Goal: Information Seeking & Learning: Learn about a topic

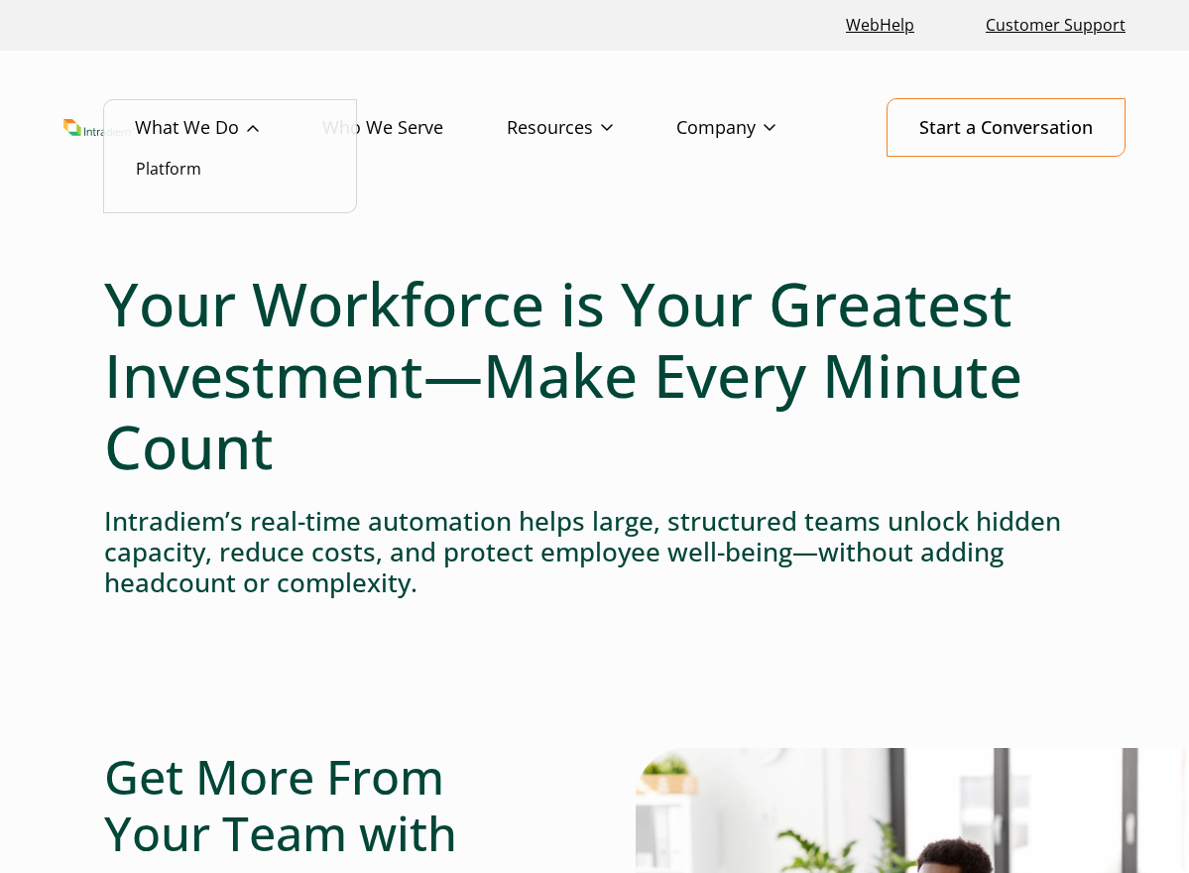
click at [205, 122] on link "What We Do" at bounding box center [228, 128] width 187 height 58
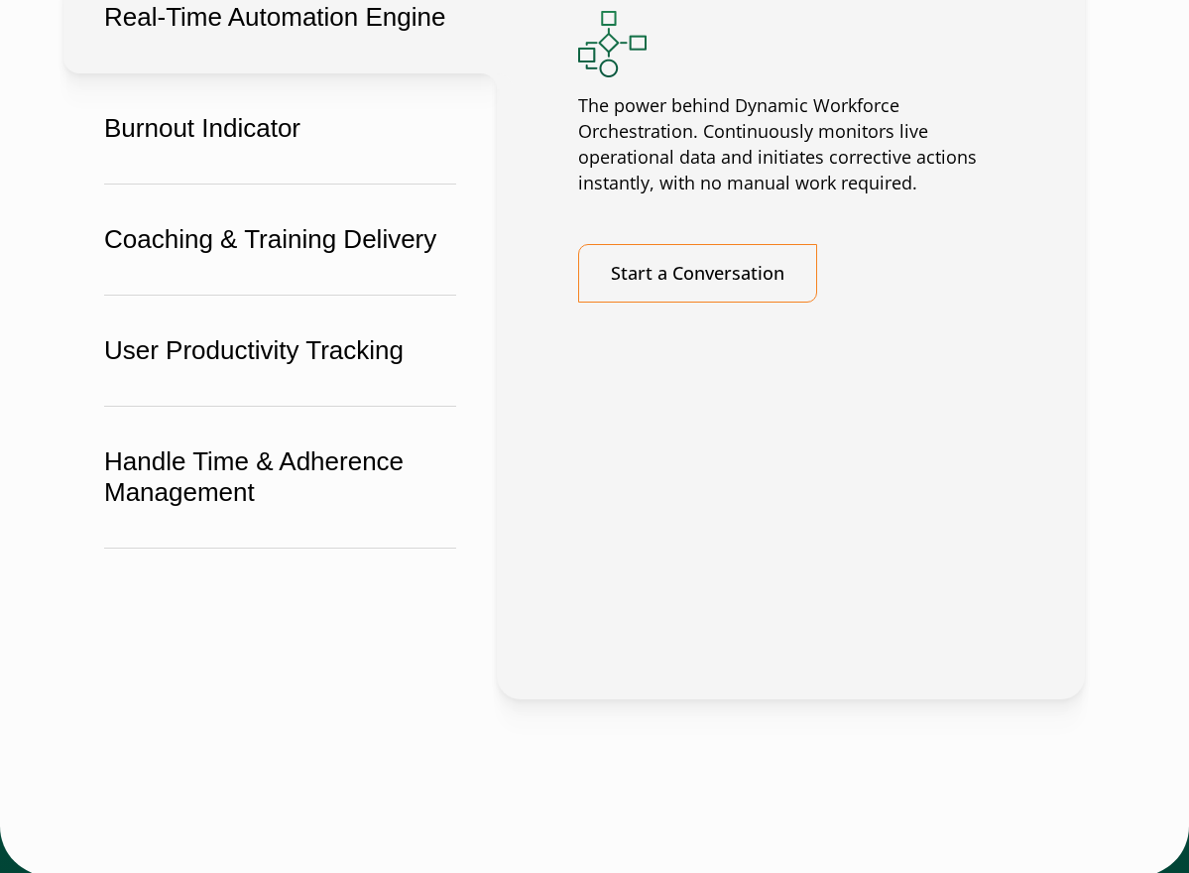
scroll to position [3985, 0]
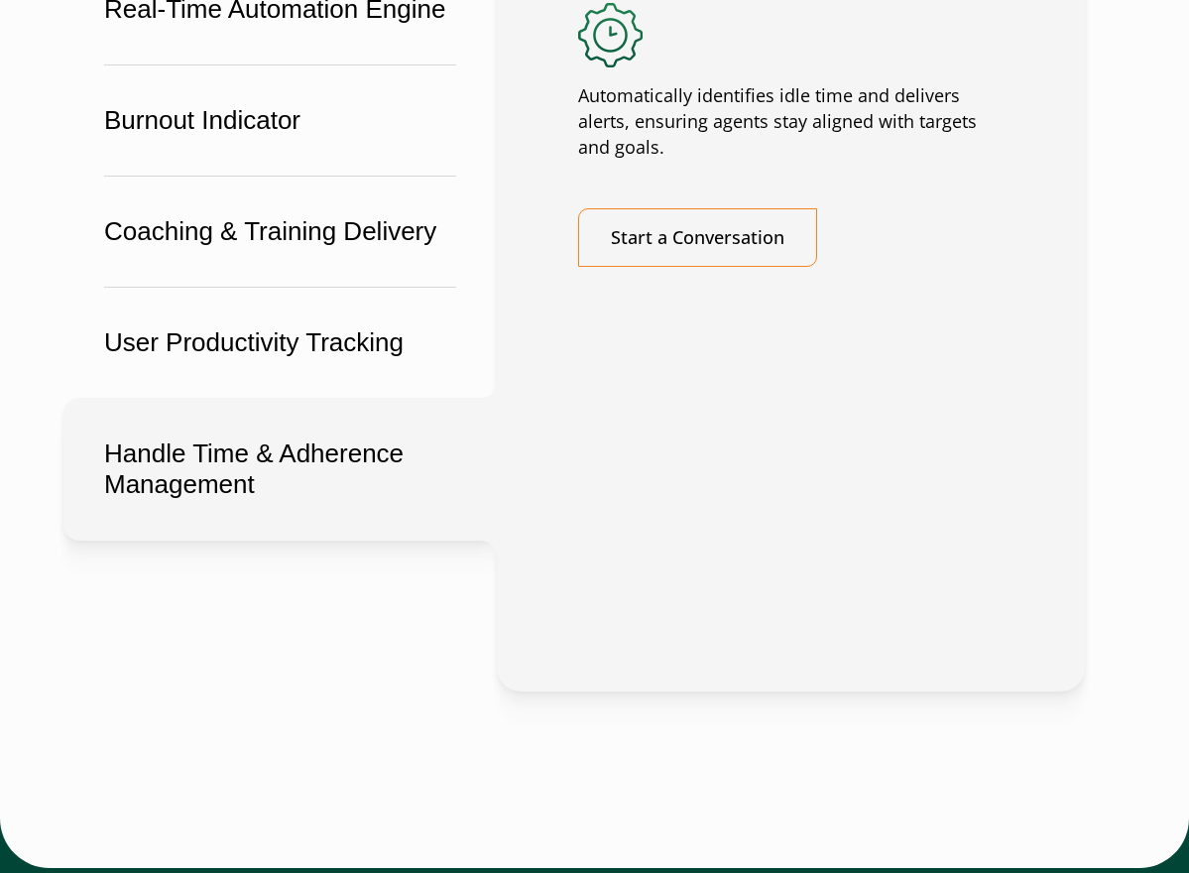
click at [244, 442] on button "Handle Time & Adherence Management" at bounding box center [279, 469] width 433 height 143
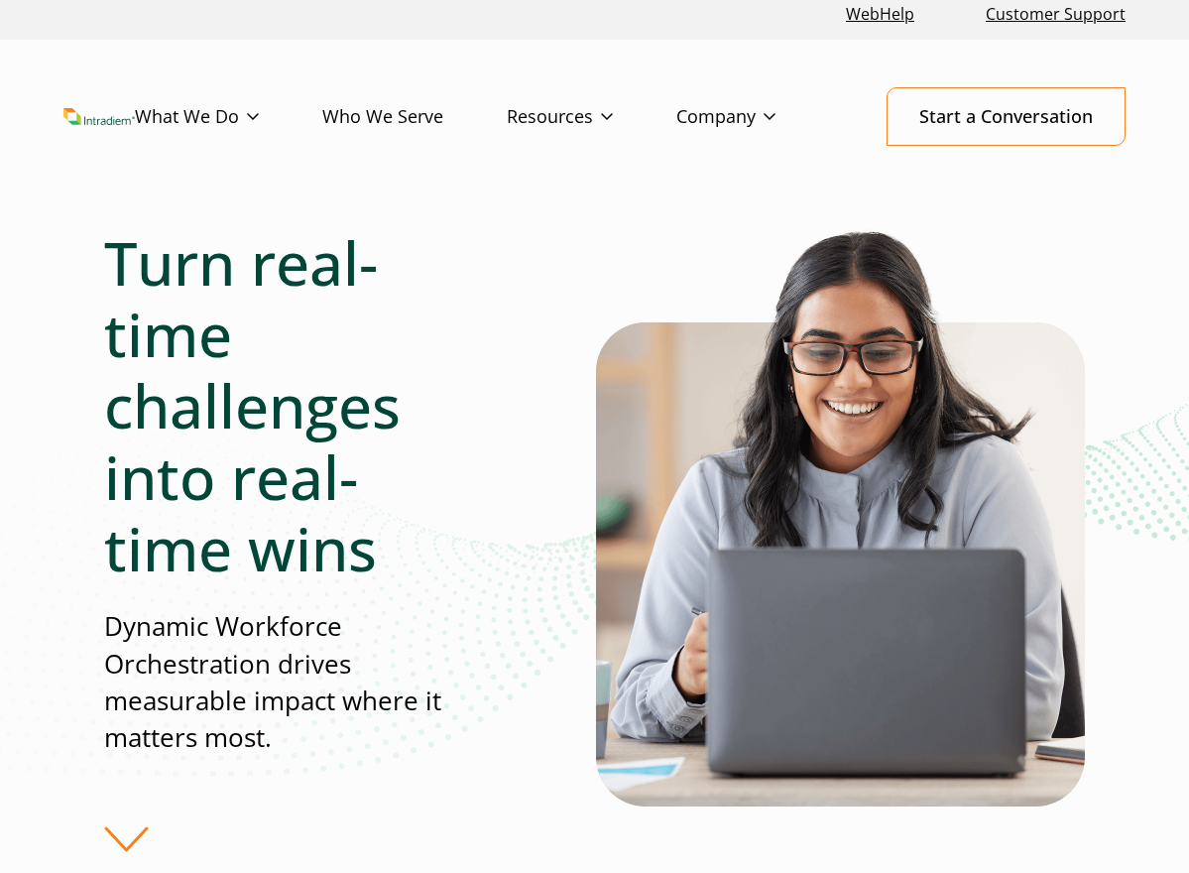
scroll to position [0, 0]
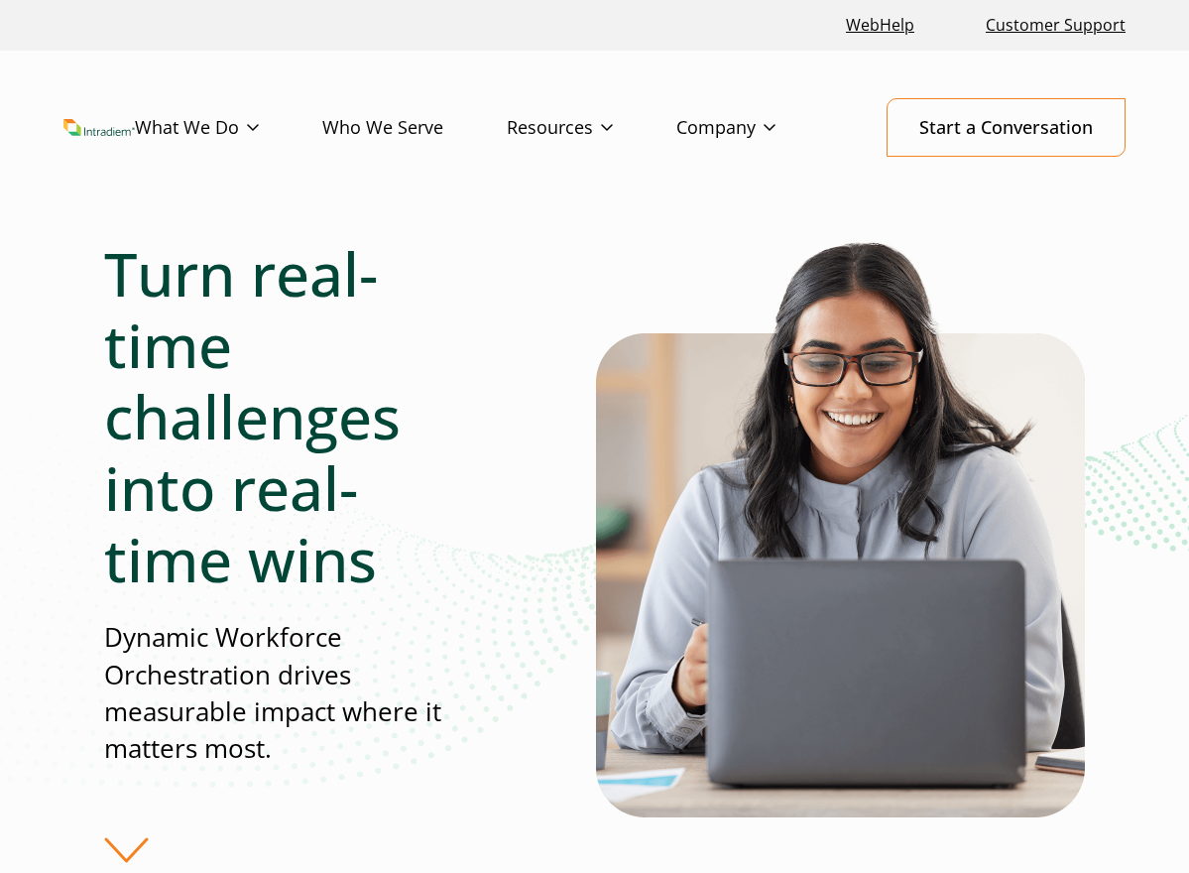
click at [409, 132] on link "Who We Serve" at bounding box center [414, 128] width 185 height 58
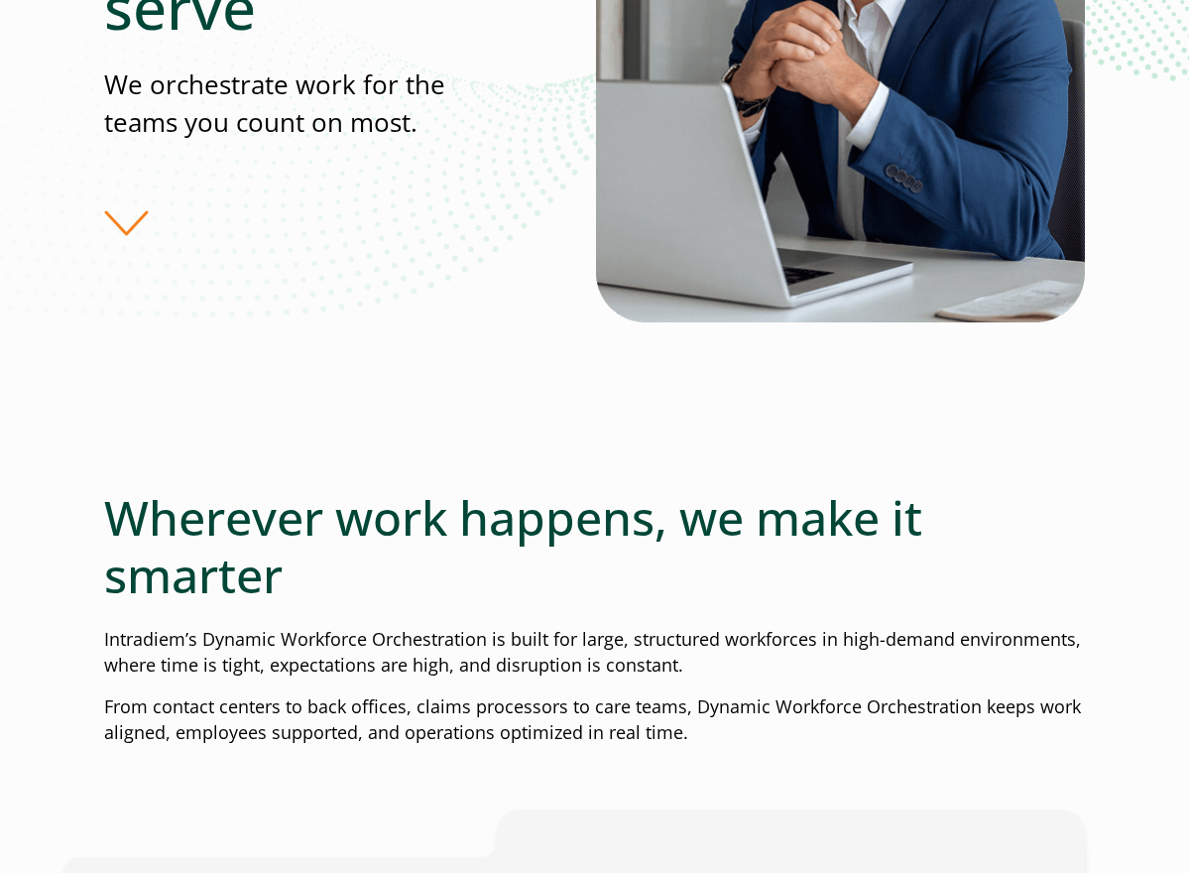
scroll to position [499, 0]
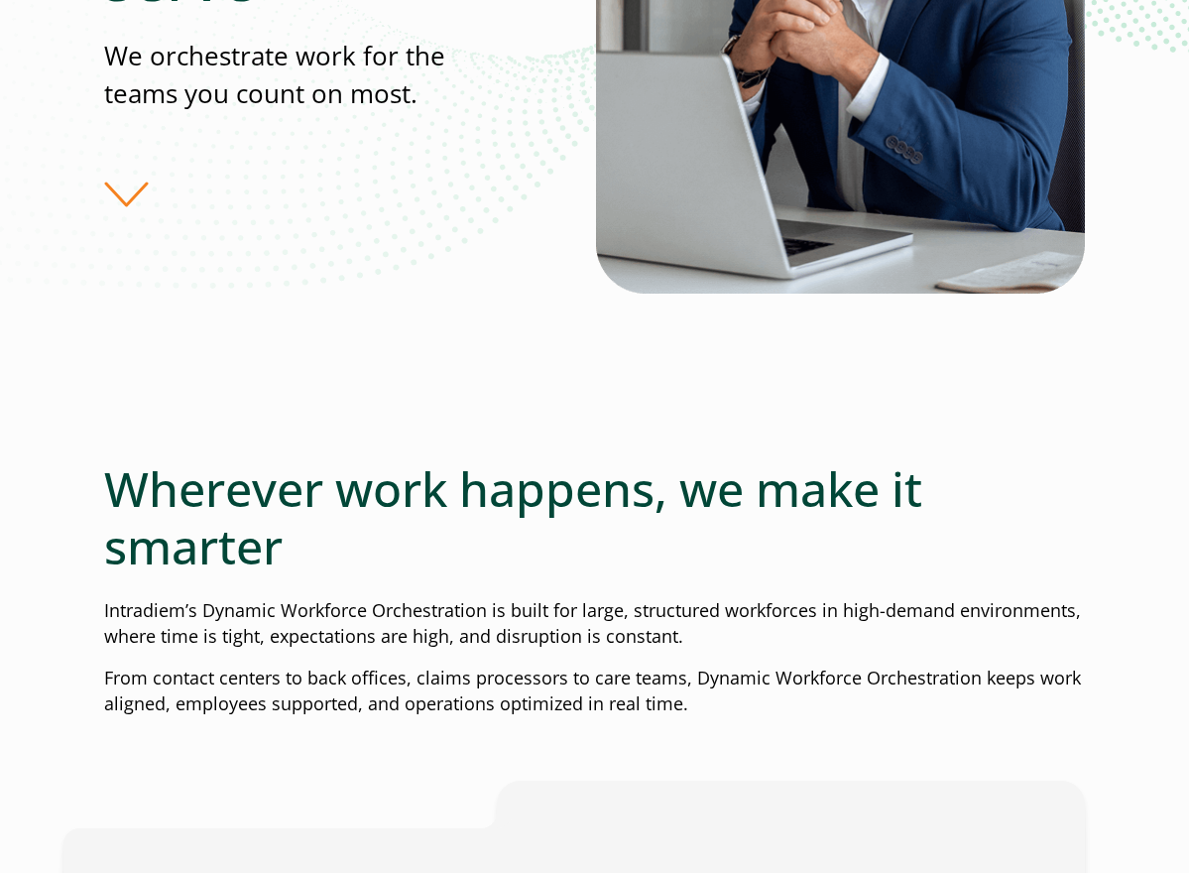
click at [135, 209] on div "Who we serve We orchestrate work for the teams you count on most." at bounding box center [594, 39] width 981 height 604
click at [124, 200] on div "Who we serve We orchestrate work for the teams you count on most." at bounding box center [350, 39] width 492 height 336
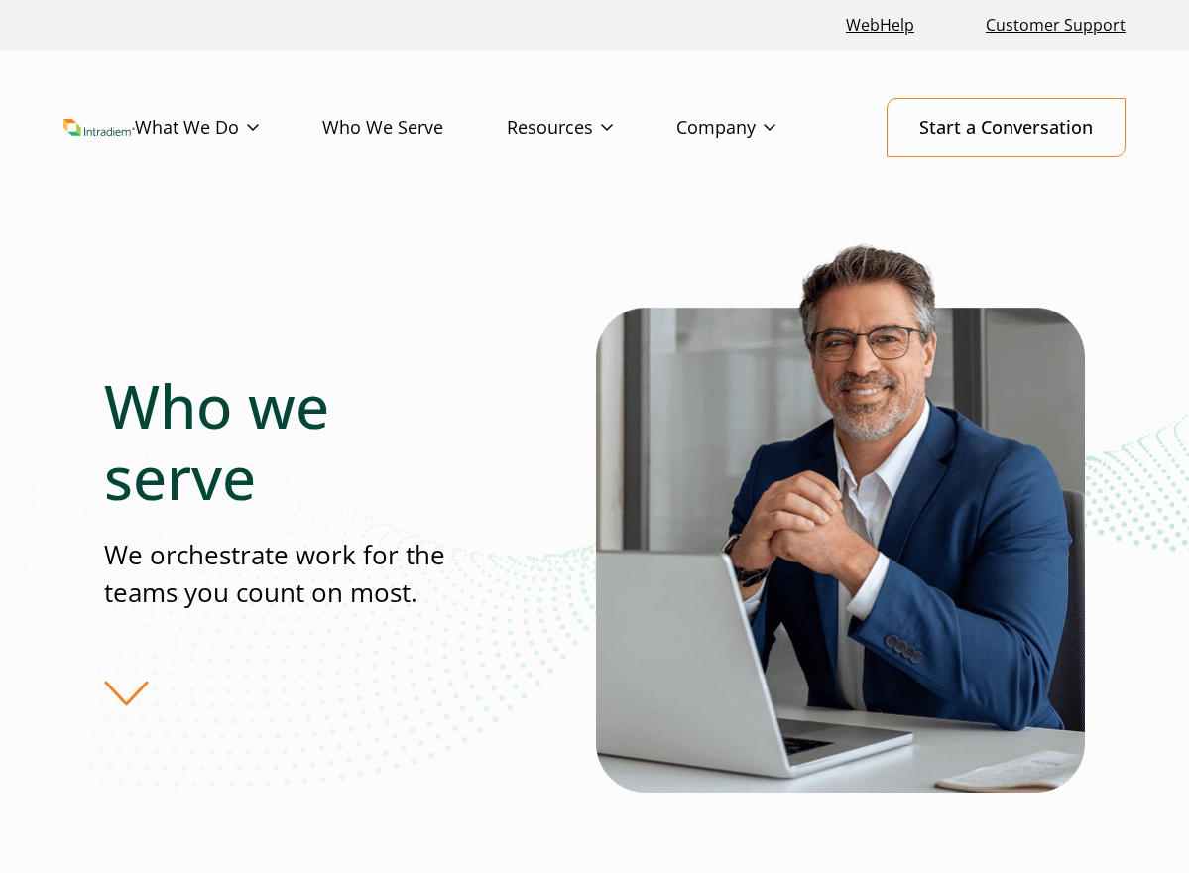
scroll to position [0, 8]
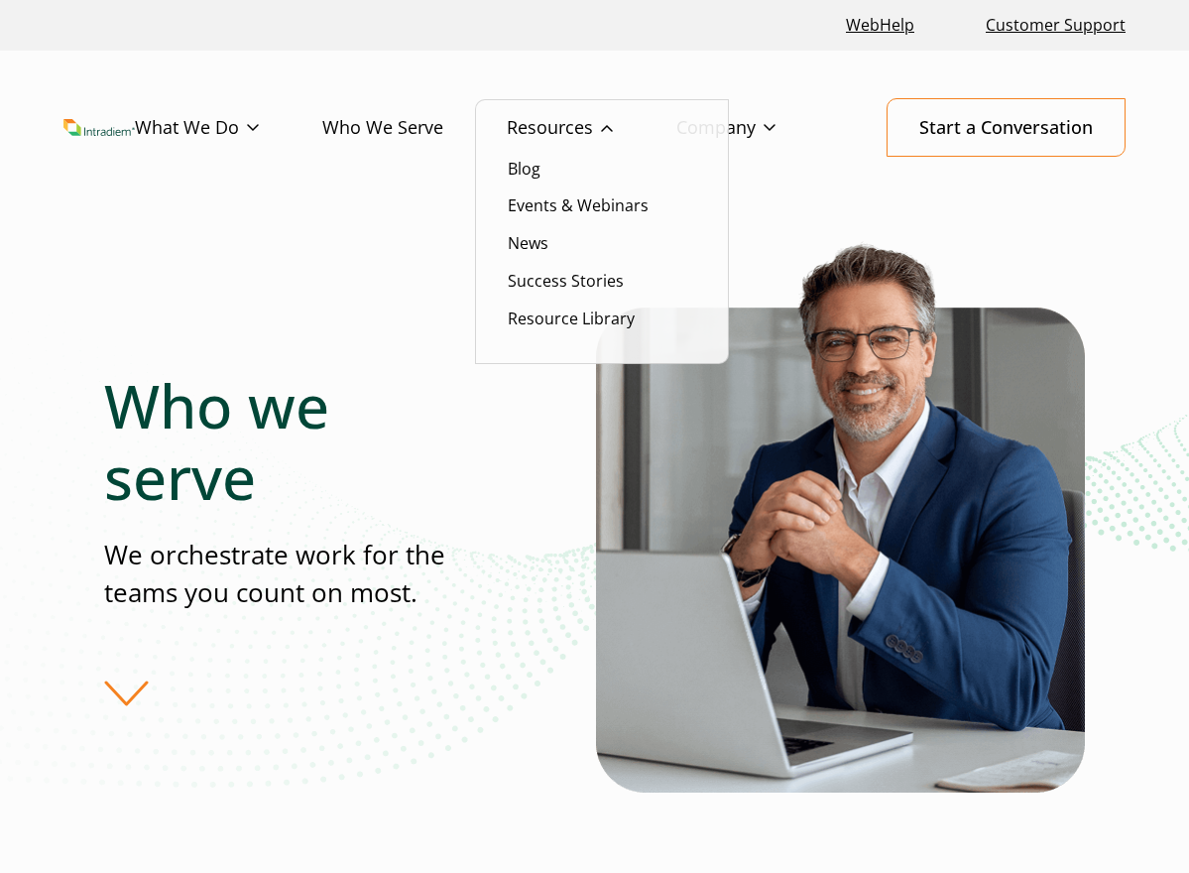
click at [543, 119] on link "Resources" at bounding box center [592, 128] width 170 height 58
